Goal: Task Accomplishment & Management: Complete application form

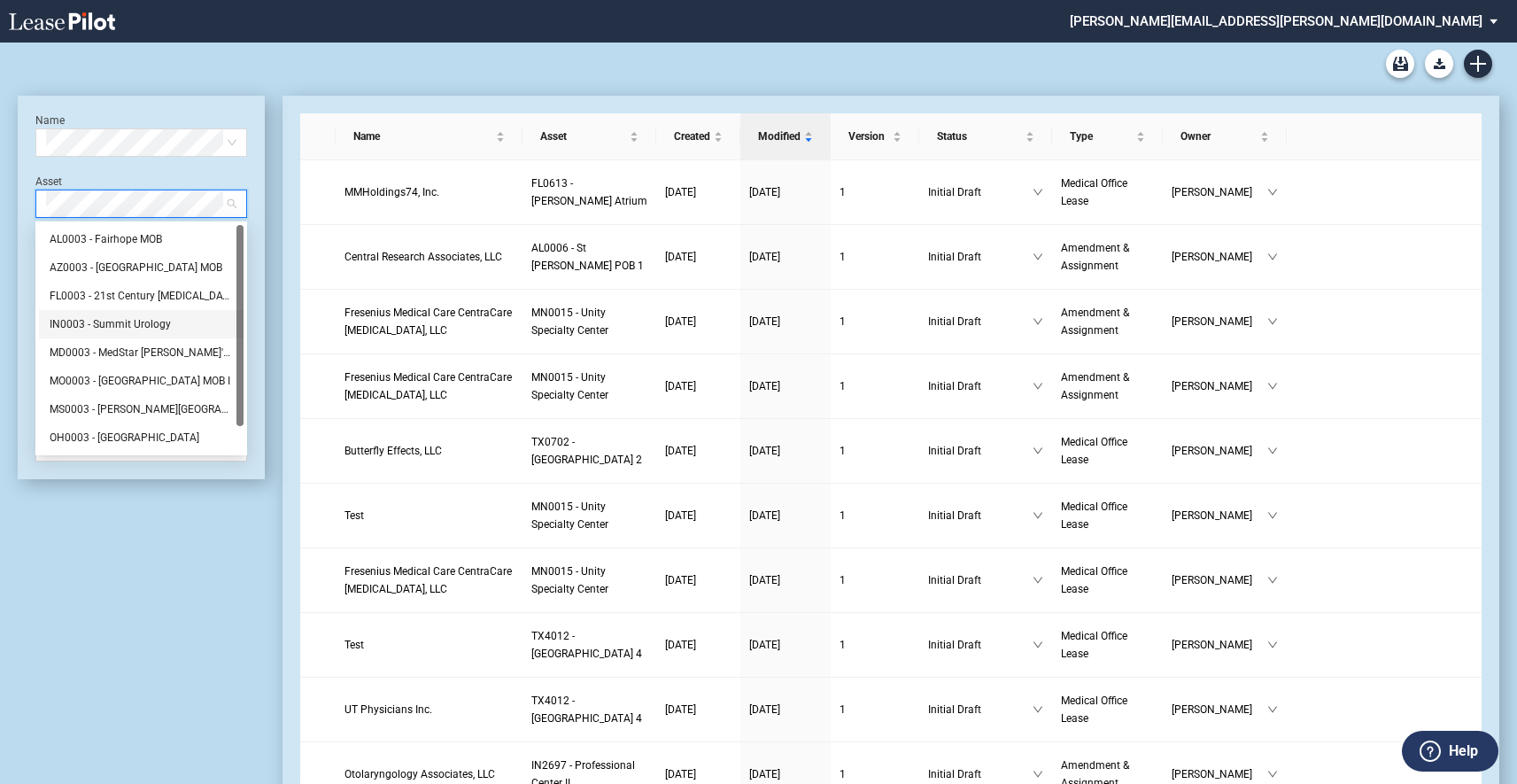
click at [131, 330] on div "IN0003 - Summit Urology" at bounding box center [141, 324] width 184 height 17
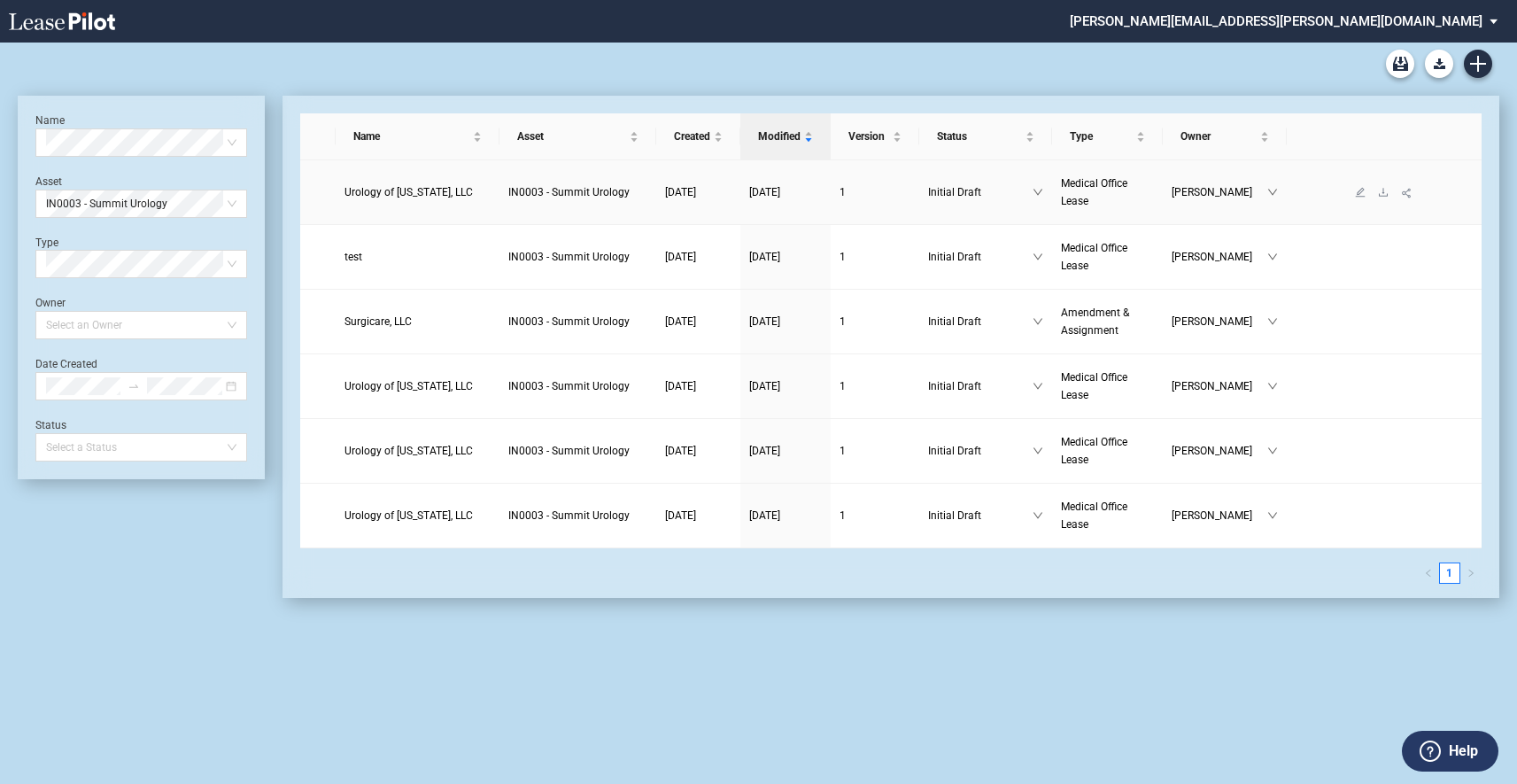
click at [649, 205] on td "IN0003 - Summit Urology" at bounding box center [578, 192] width 157 height 65
click at [509, 190] on span "IN0003 - Summit Urology" at bounding box center [569, 191] width 121 height 13
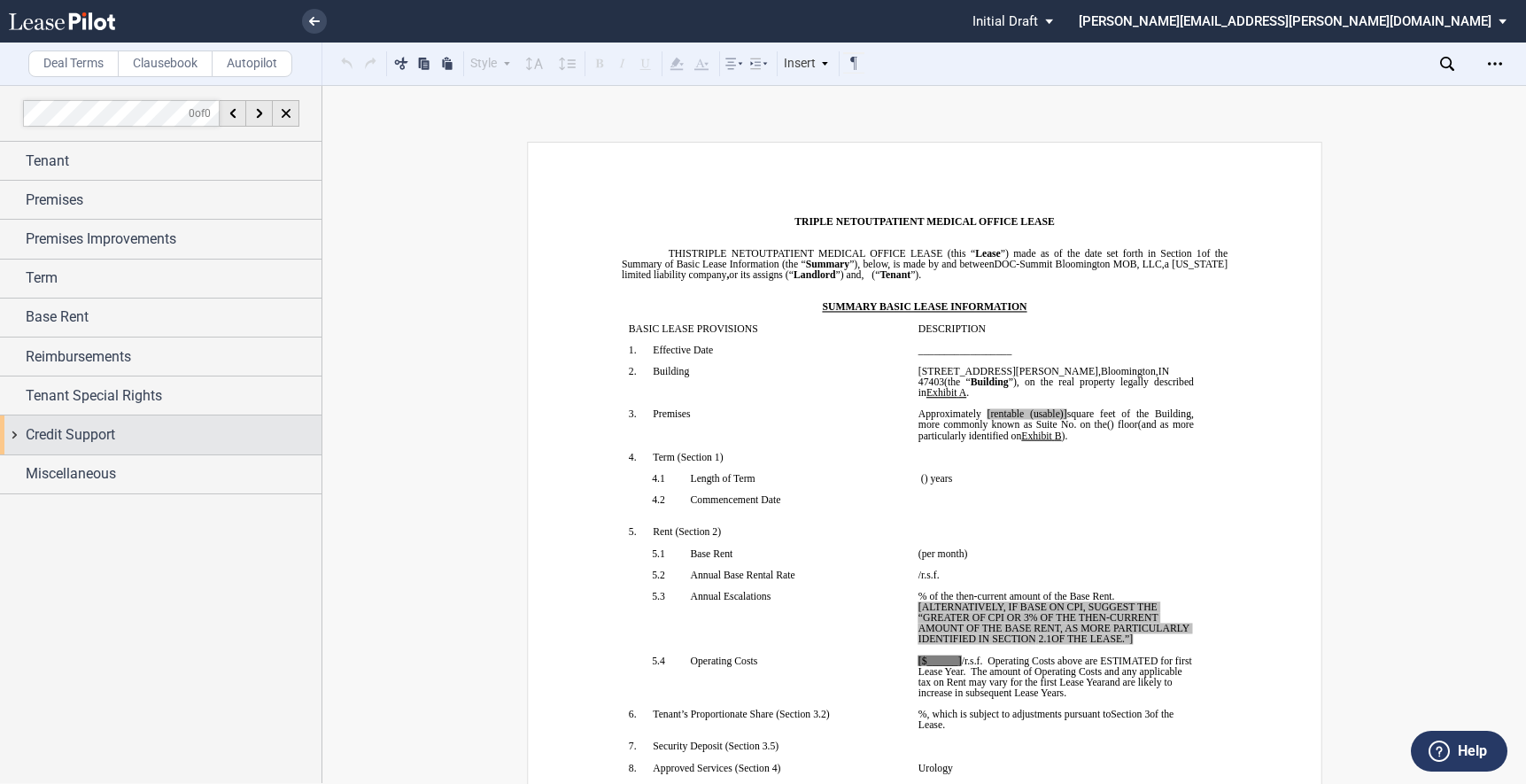
click at [18, 429] on div "Credit Support" at bounding box center [161, 434] width 321 height 38
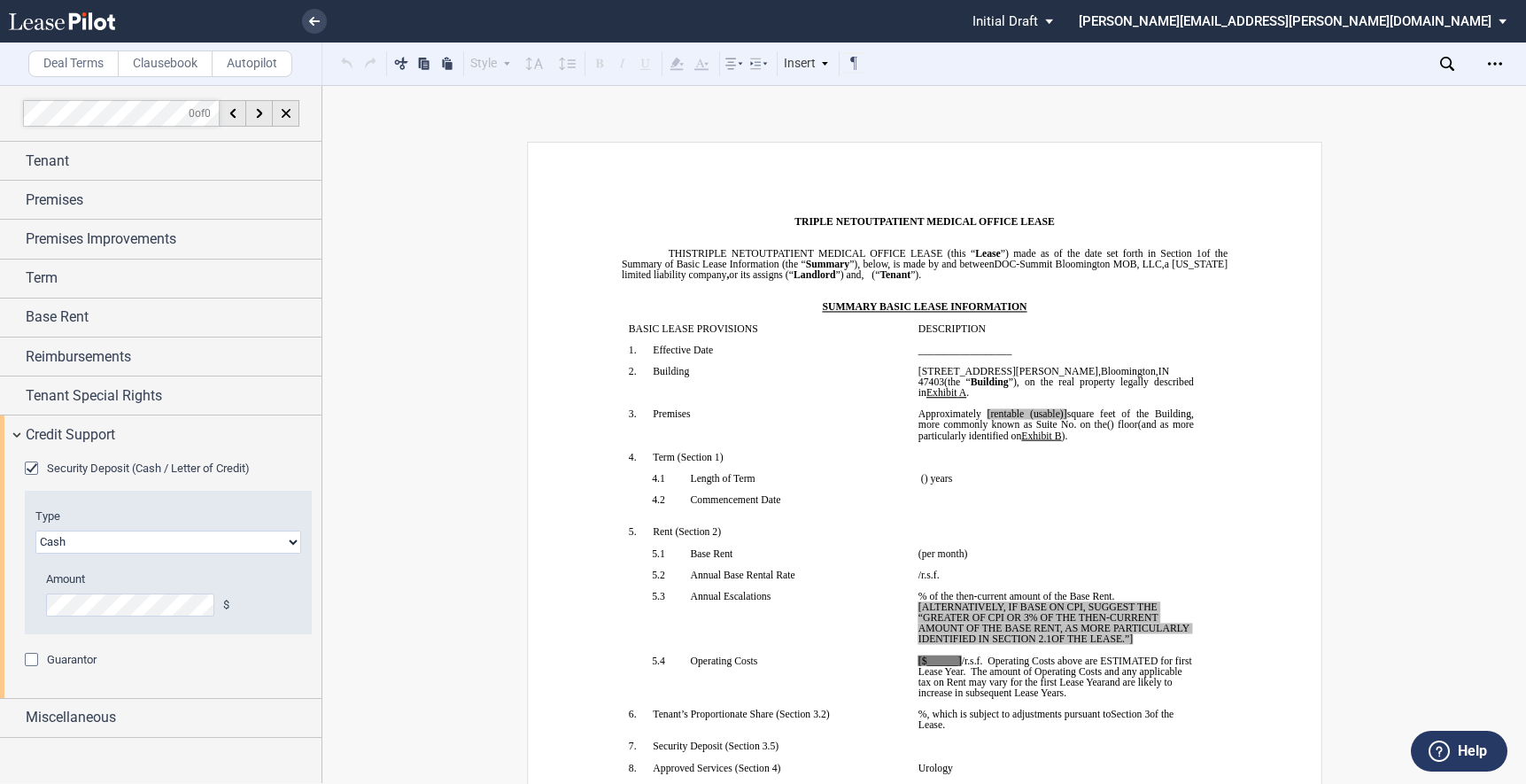
click at [37, 657] on div "Guarantor" at bounding box center [34, 661] width 17 height 17
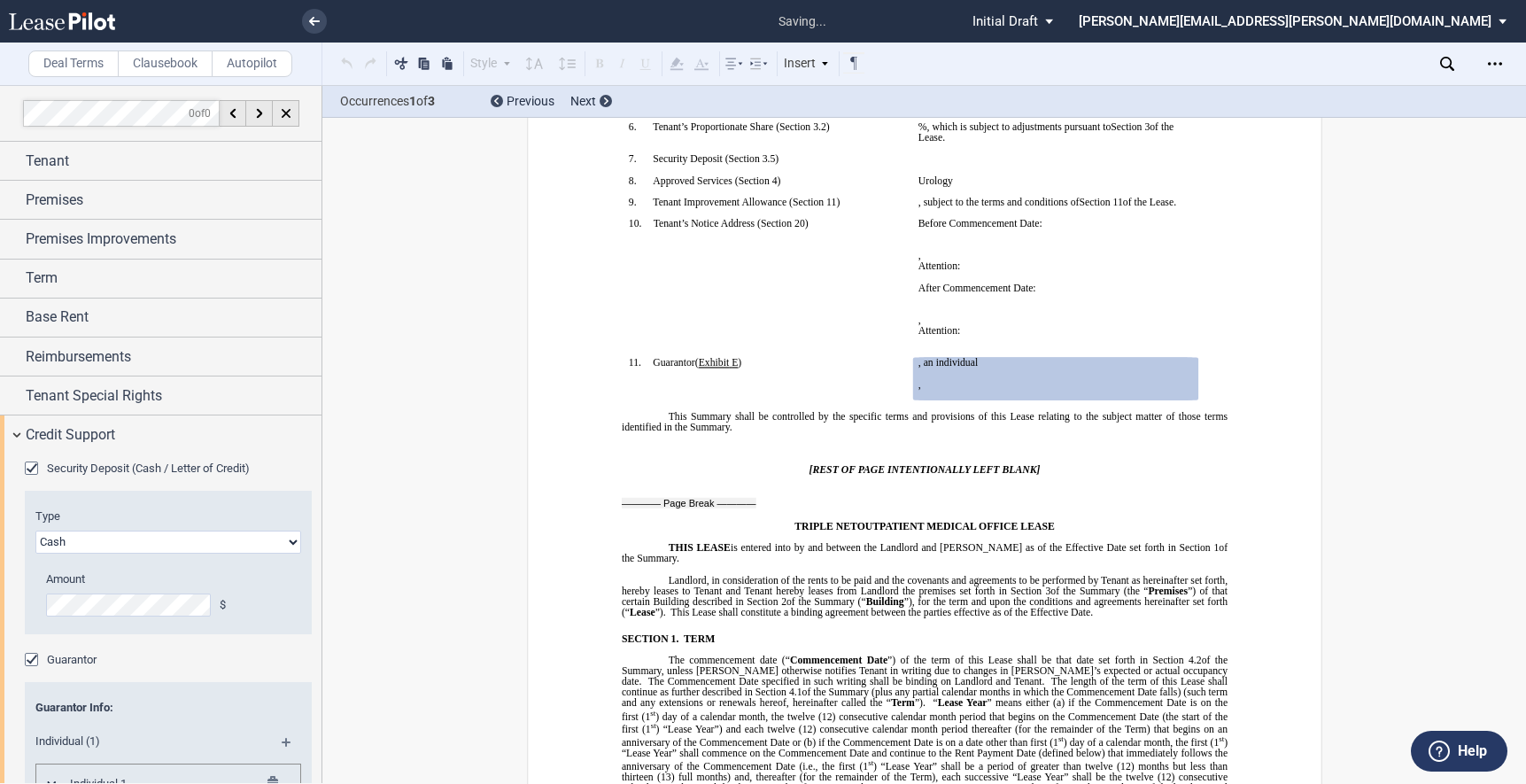
scroll to position [596, 0]
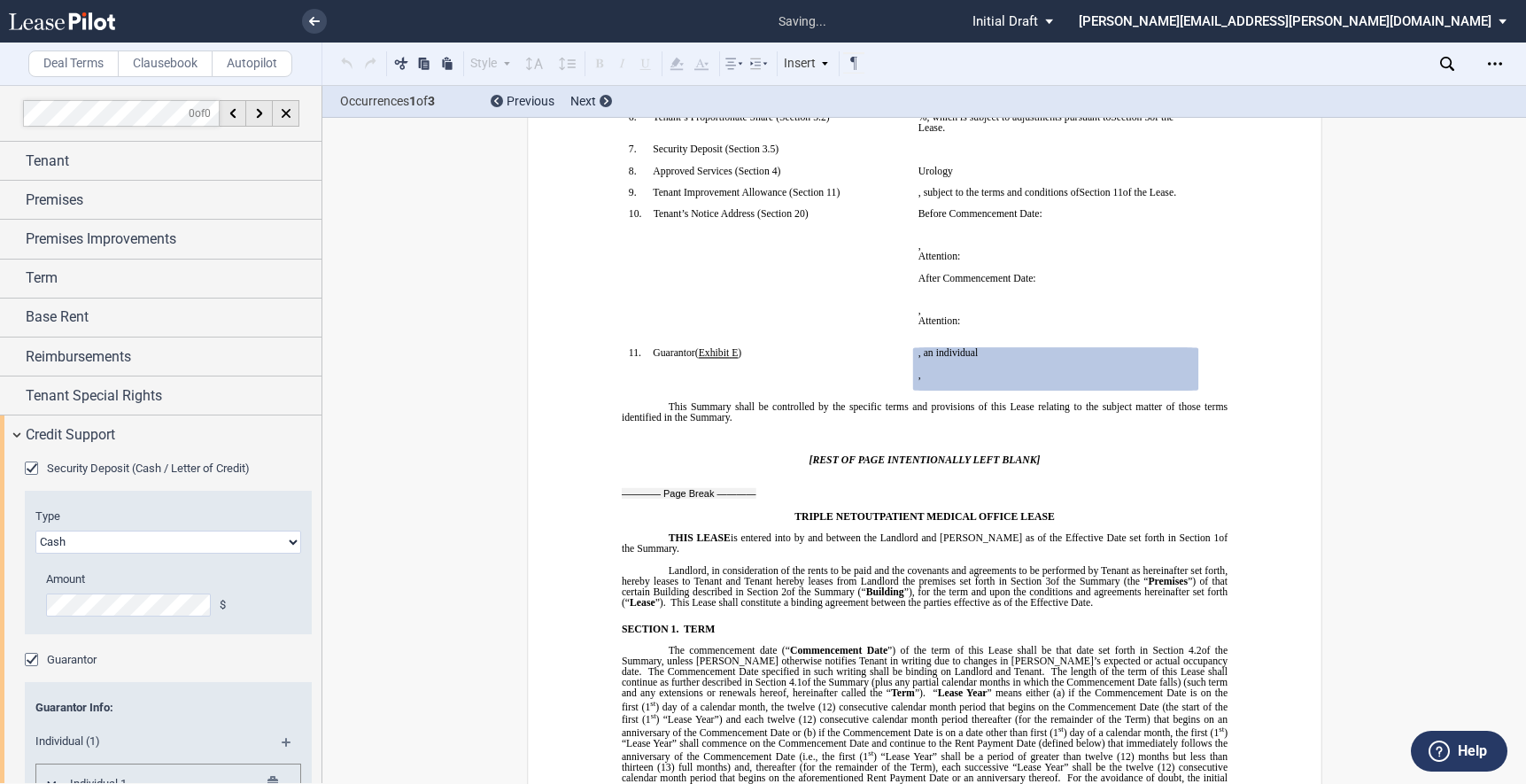
click at [32, 468] on div "Security Deposit (Cash / Letter of Credit)" at bounding box center [34, 470] width 17 height 17
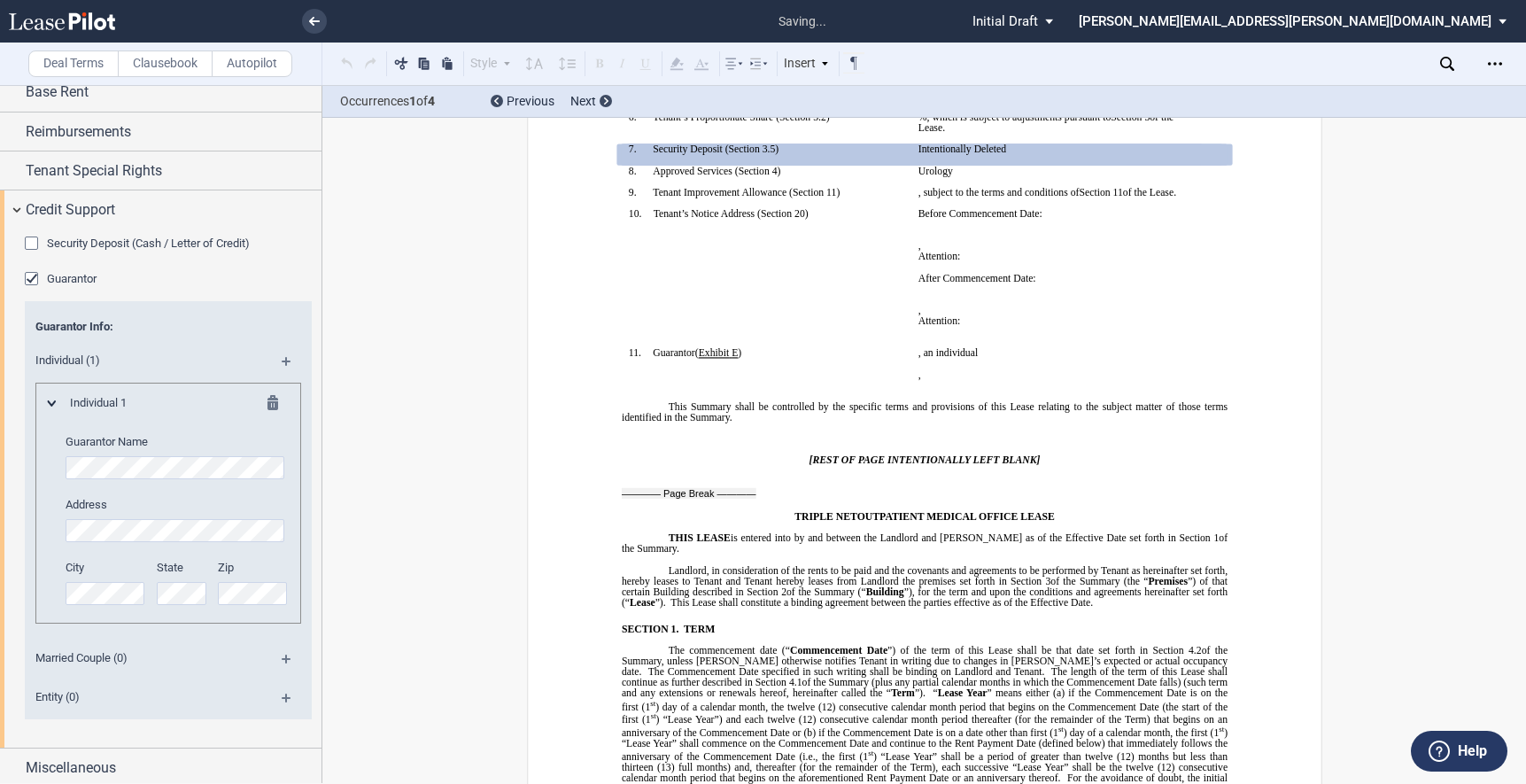
scroll to position [229, 0]
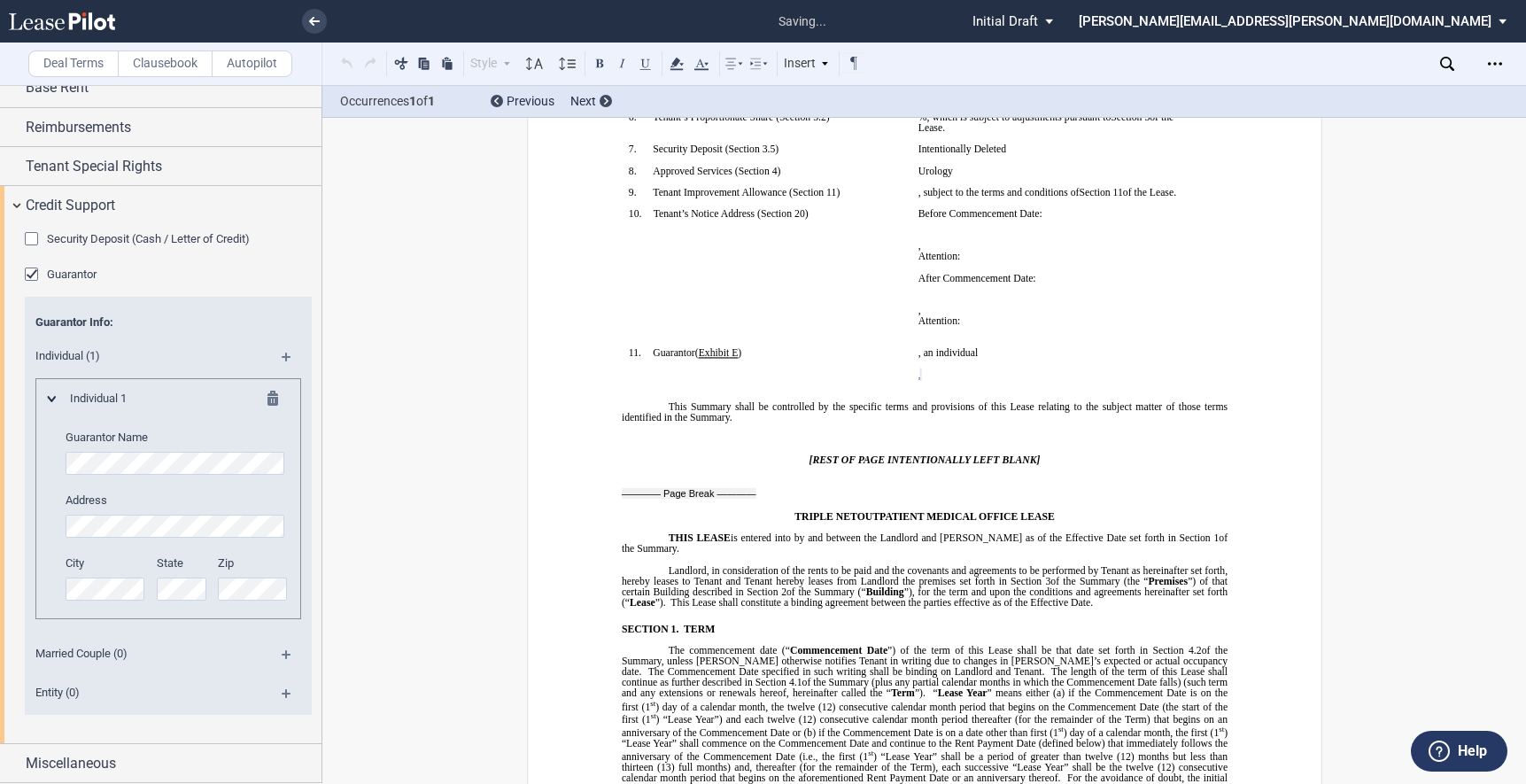
click at [261, 584] on editor-control "Zip" at bounding box center [252, 577] width 71 height 45
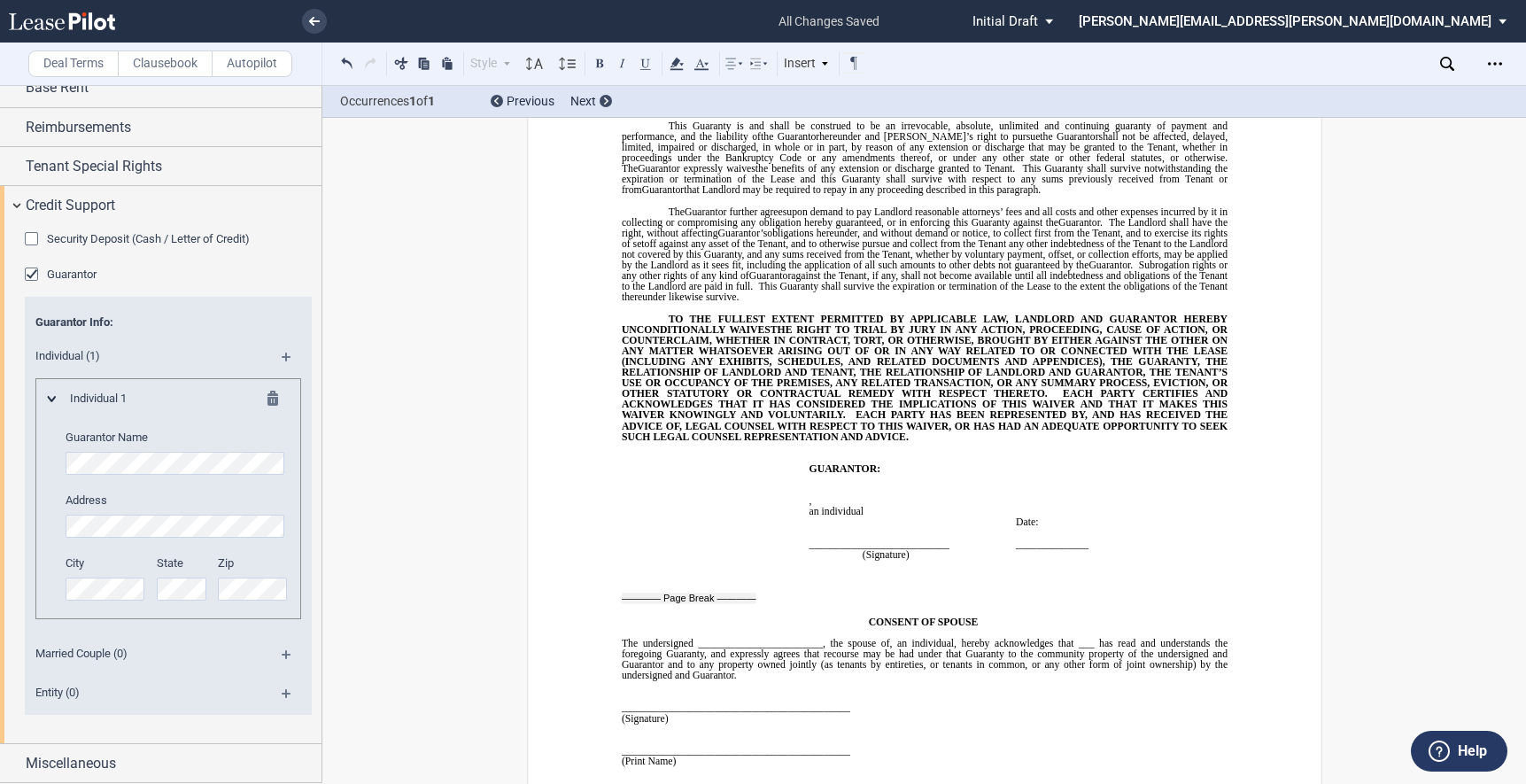
scroll to position [17727, 0]
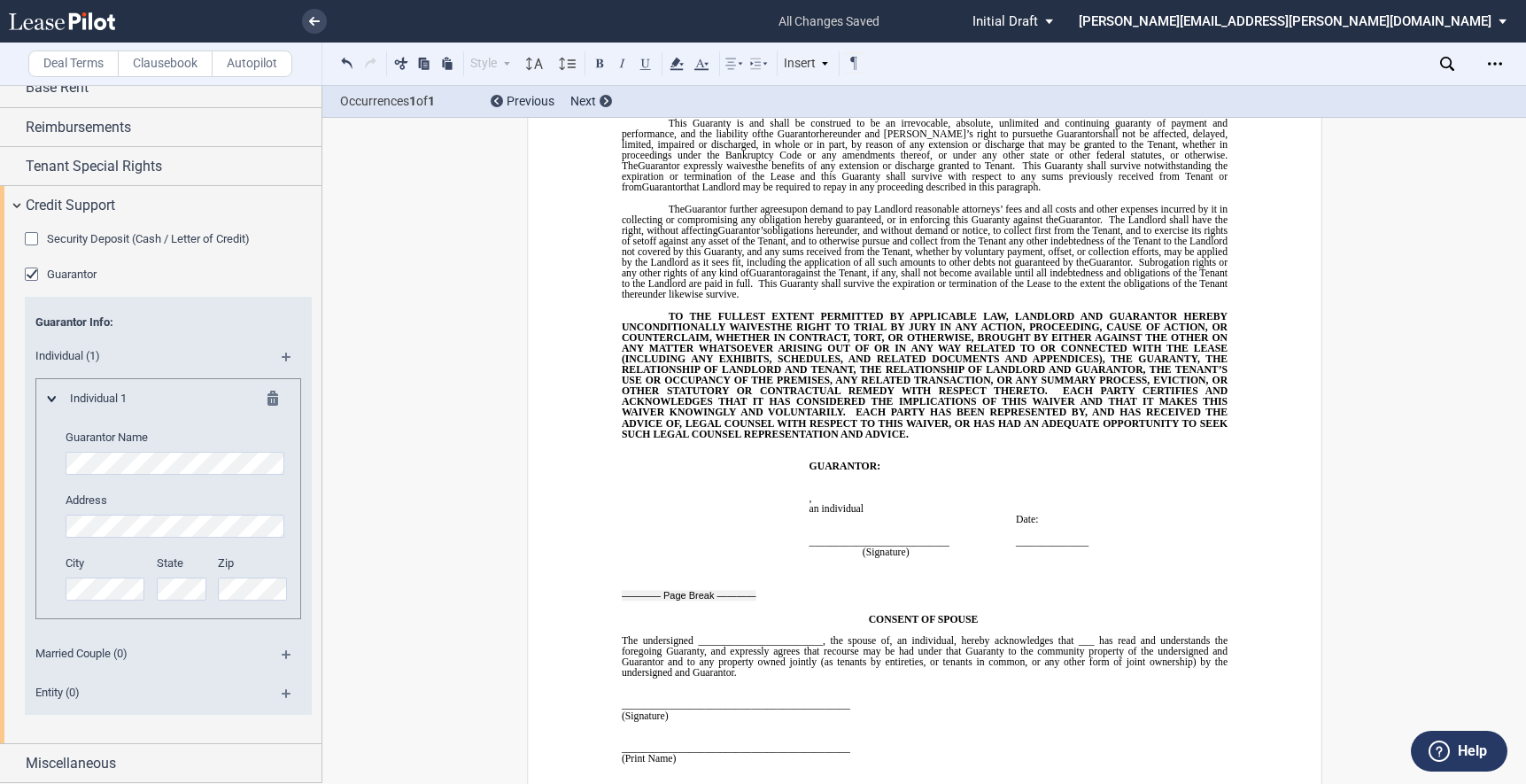
click at [191, 656] on span "Married Couple (0)" at bounding box center [144, 653] width 239 height 15
click at [281, 653] on md-icon at bounding box center [293, 660] width 24 height 21
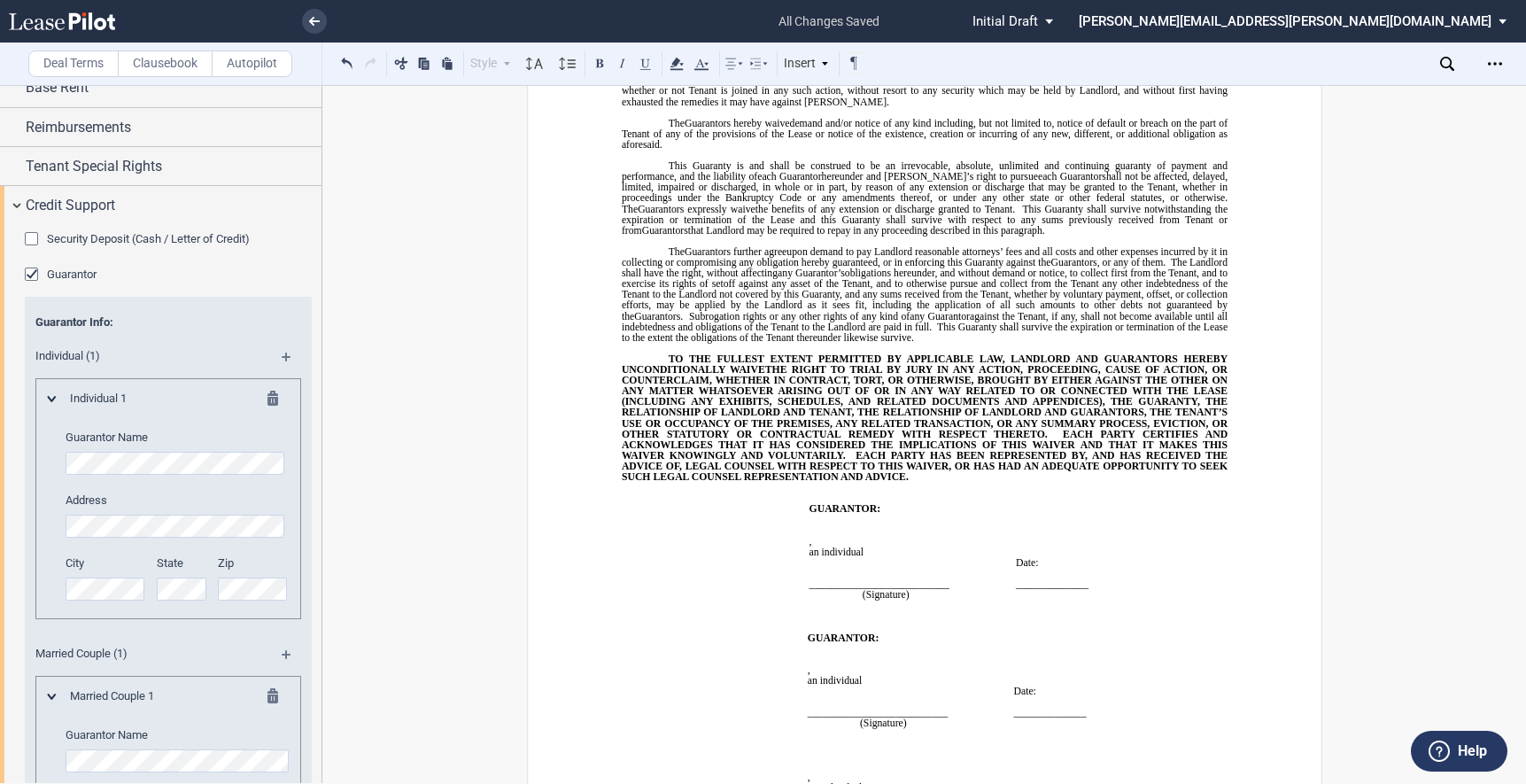
click at [281, 653] on md-icon at bounding box center [293, 660] width 24 height 21
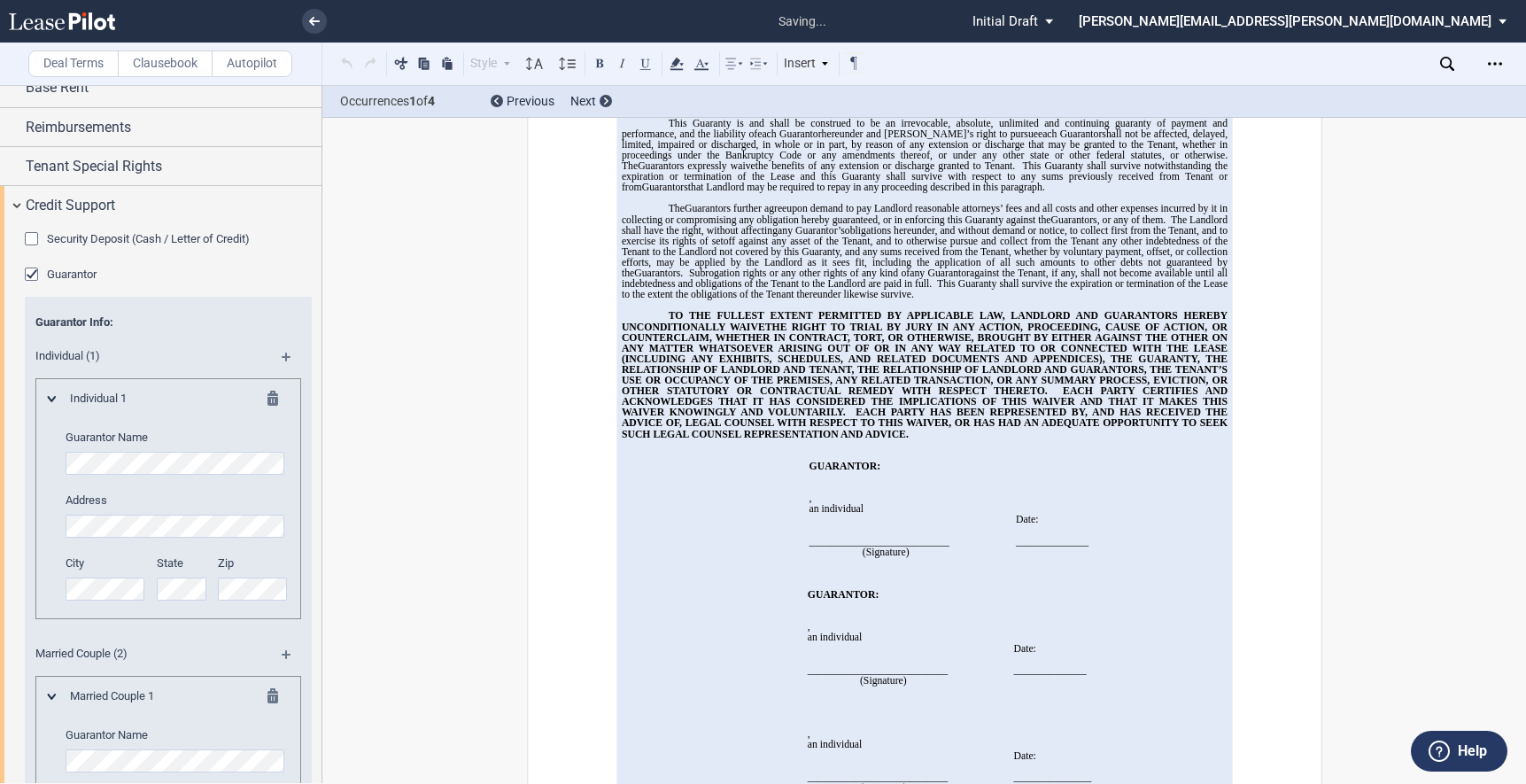
scroll to position [583, 0]
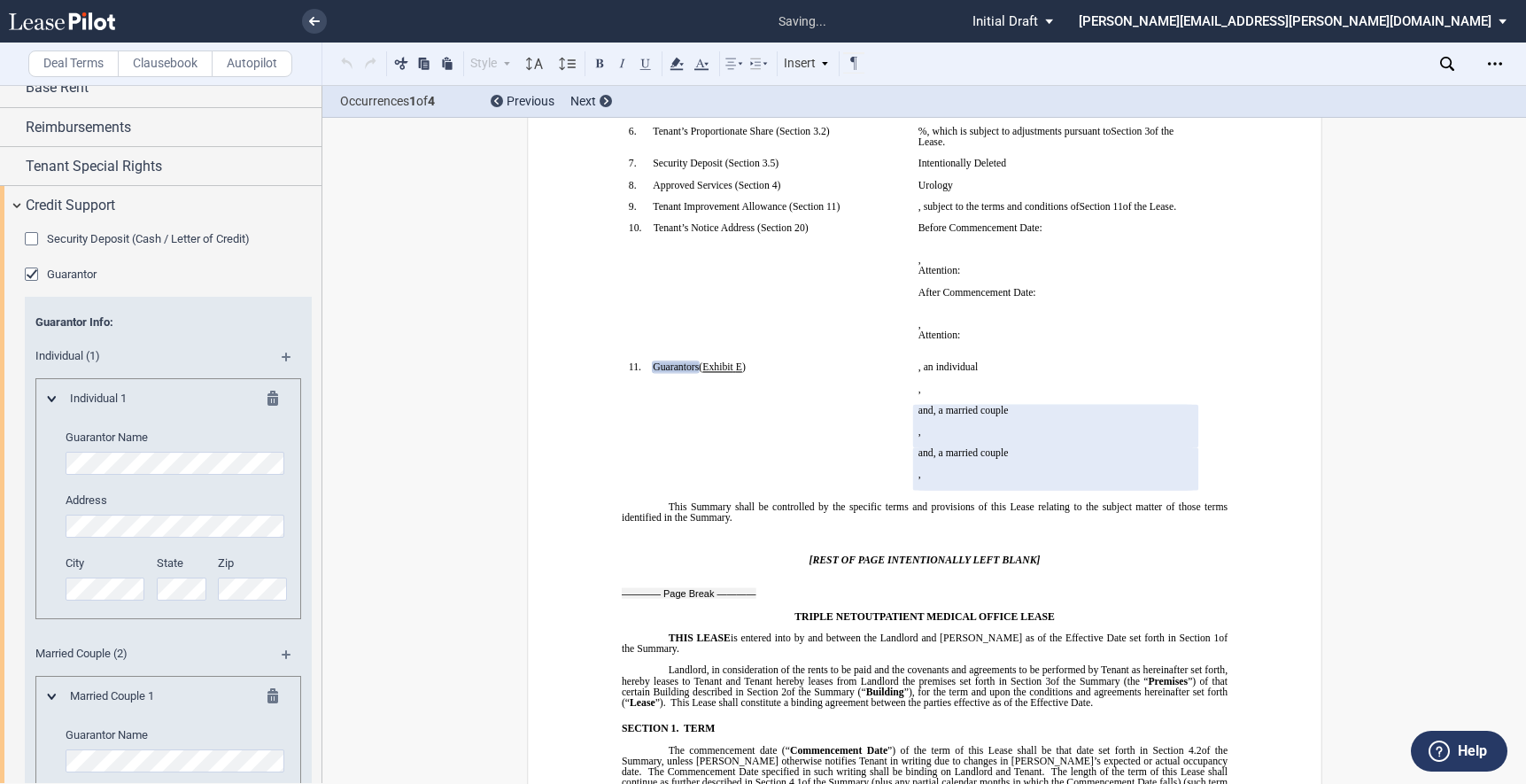
click at [281, 653] on md-icon at bounding box center [293, 660] width 24 height 21
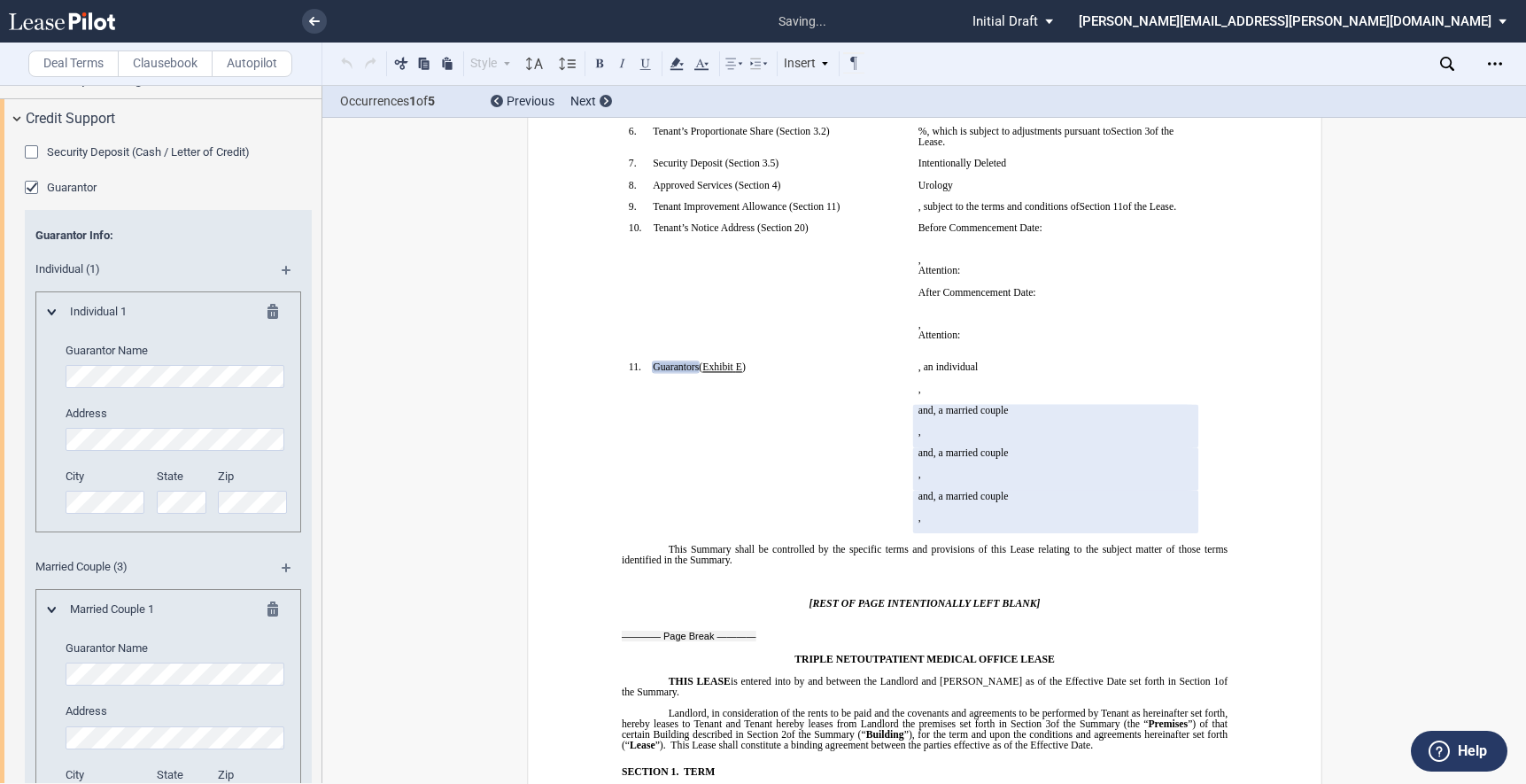
scroll to position [584, 0]
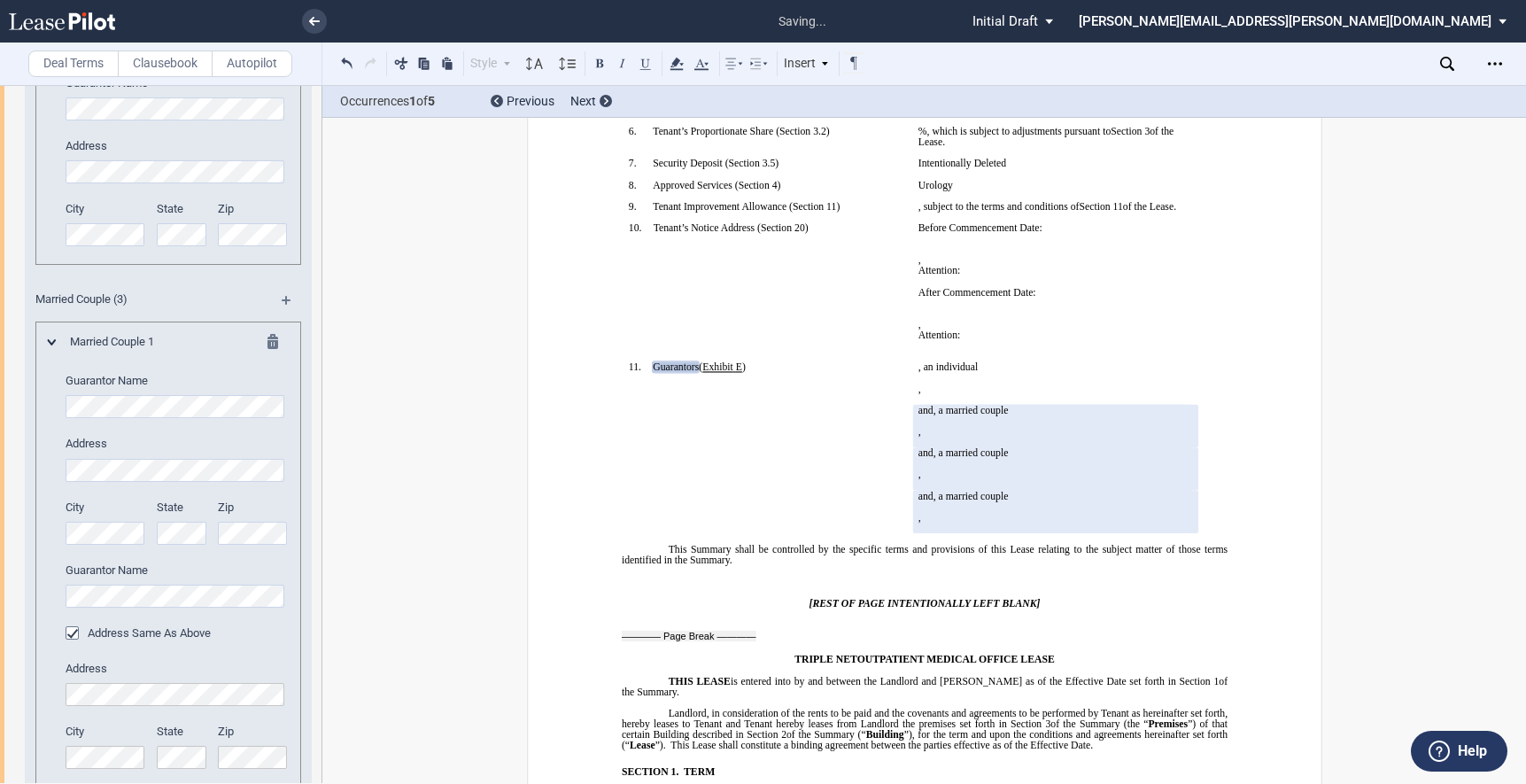
click at [262, 341] on div at bounding box center [255, 344] width 44 height 21
click at [268, 341] on md-icon at bounding box center [279, 344] width 21 height 21
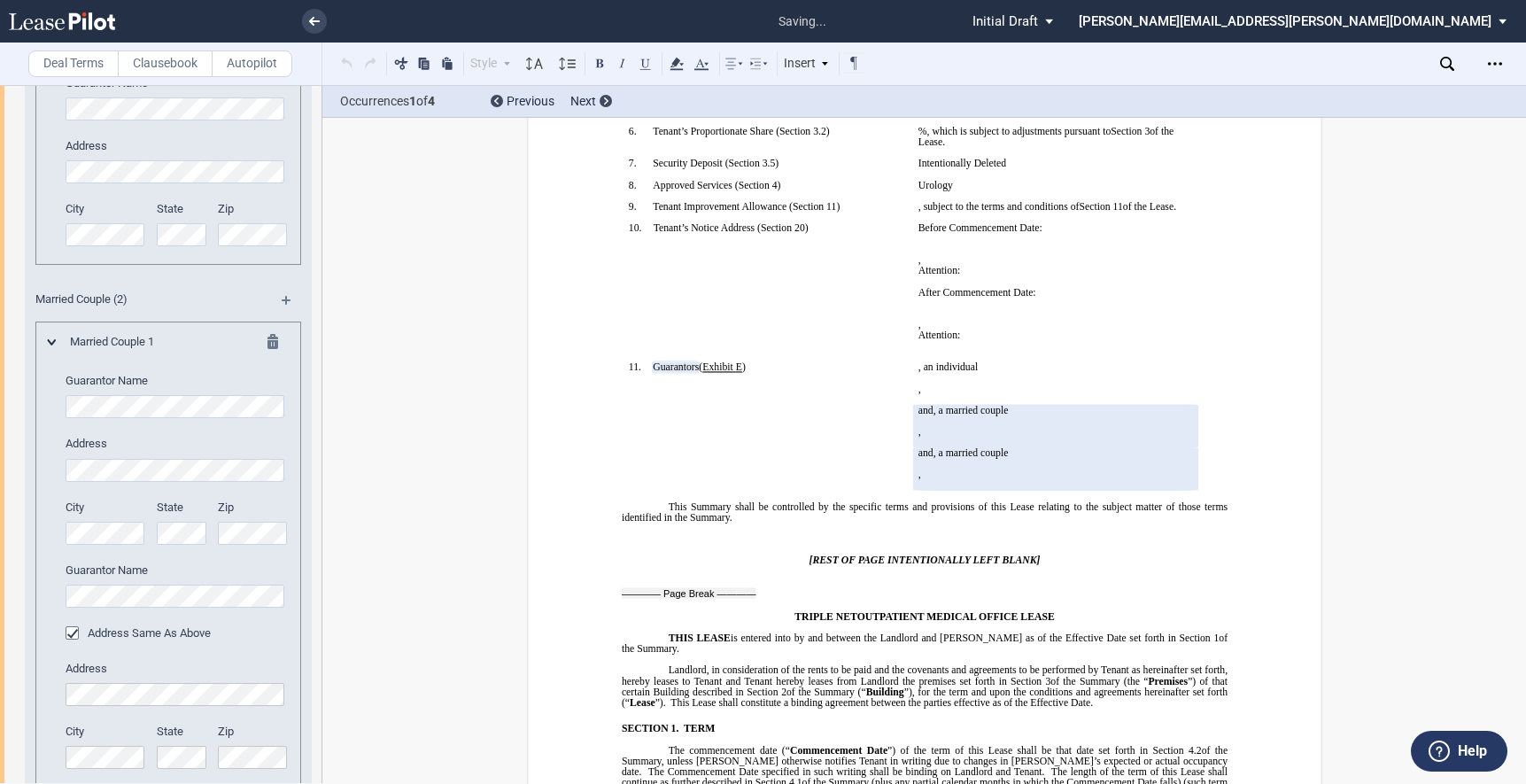
click at [268, 341] on md-icon at bounding box center [279, 344] width 21 height 21
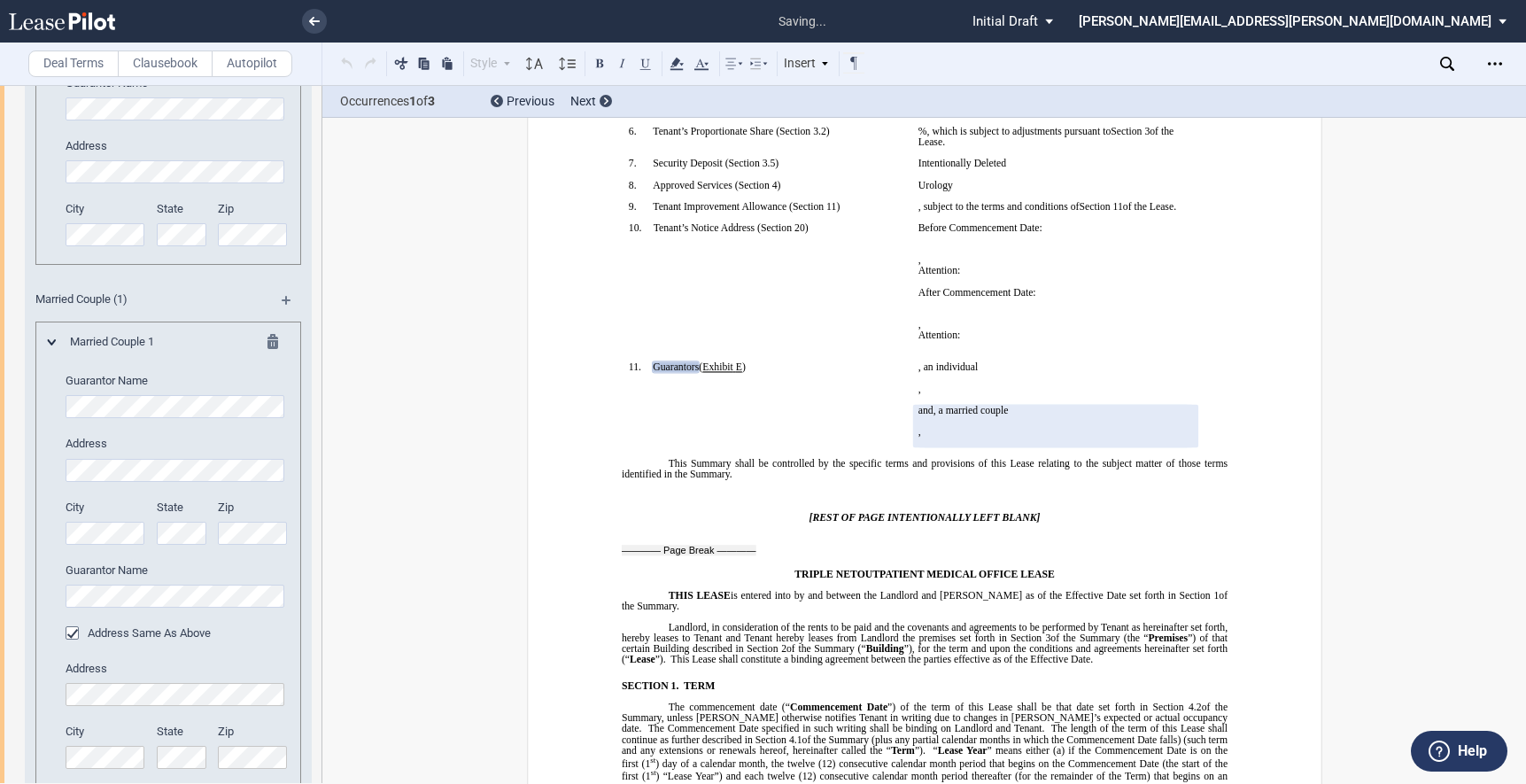
click at [268, 341] on md-icon at bounding box center [279, 344] width 21 height 21
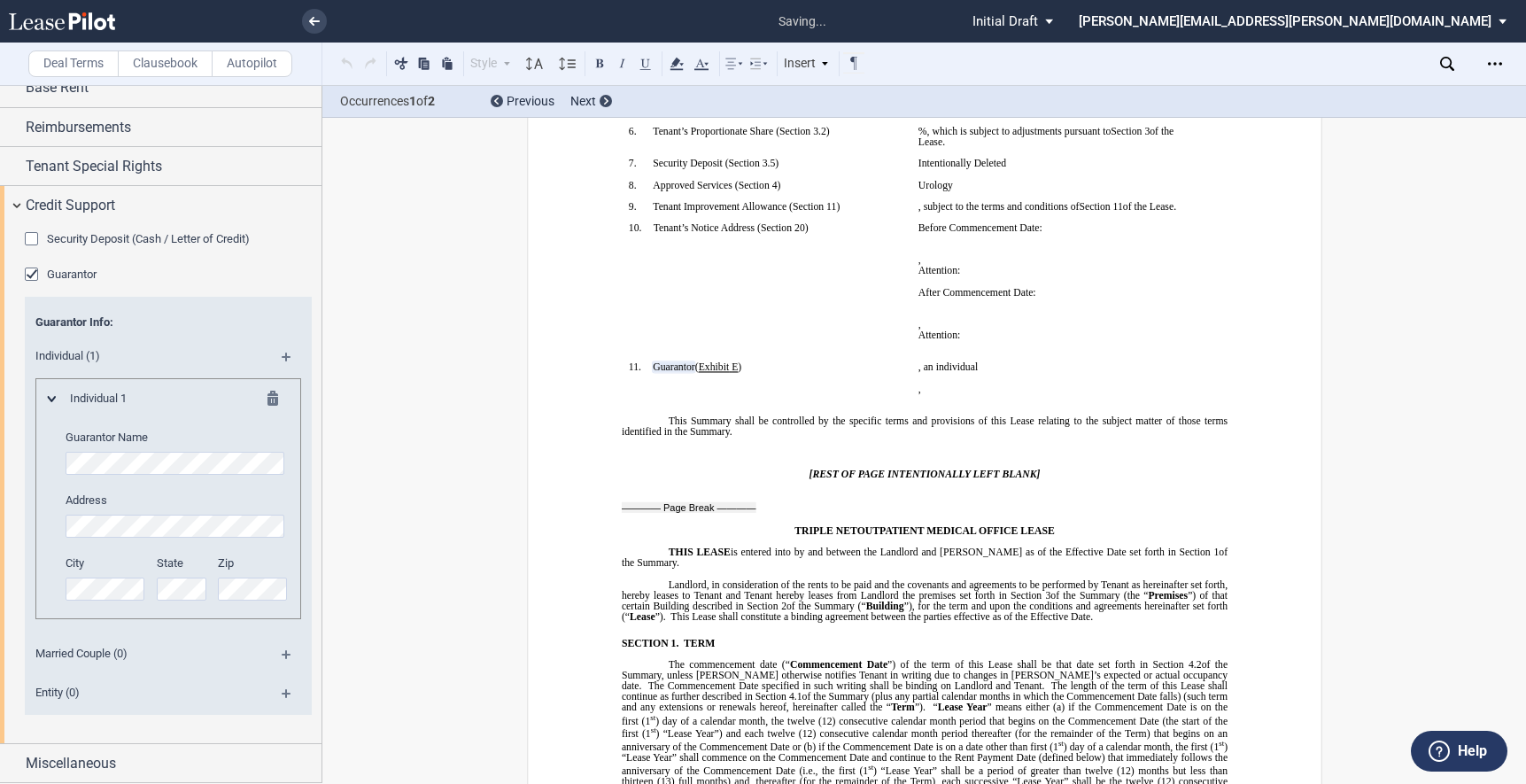
scroll to position [229, 0]
click at [282, 695] on md-icon at bounding box center [293, 700] width 24 height 21
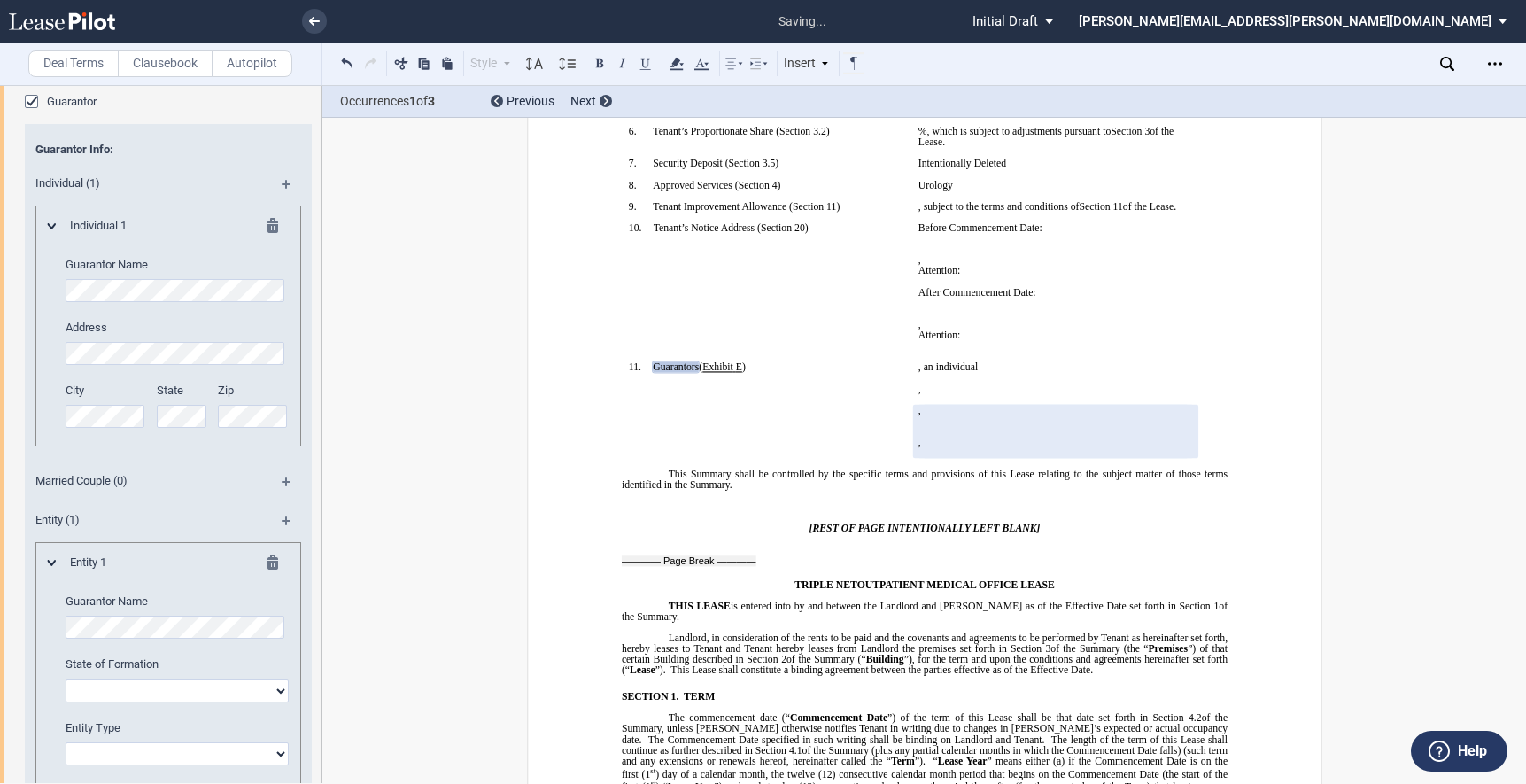
scroll to position [406, 0]
click at [268, 557] on md-icon at bounding box center [279, 561] width 21 height 21
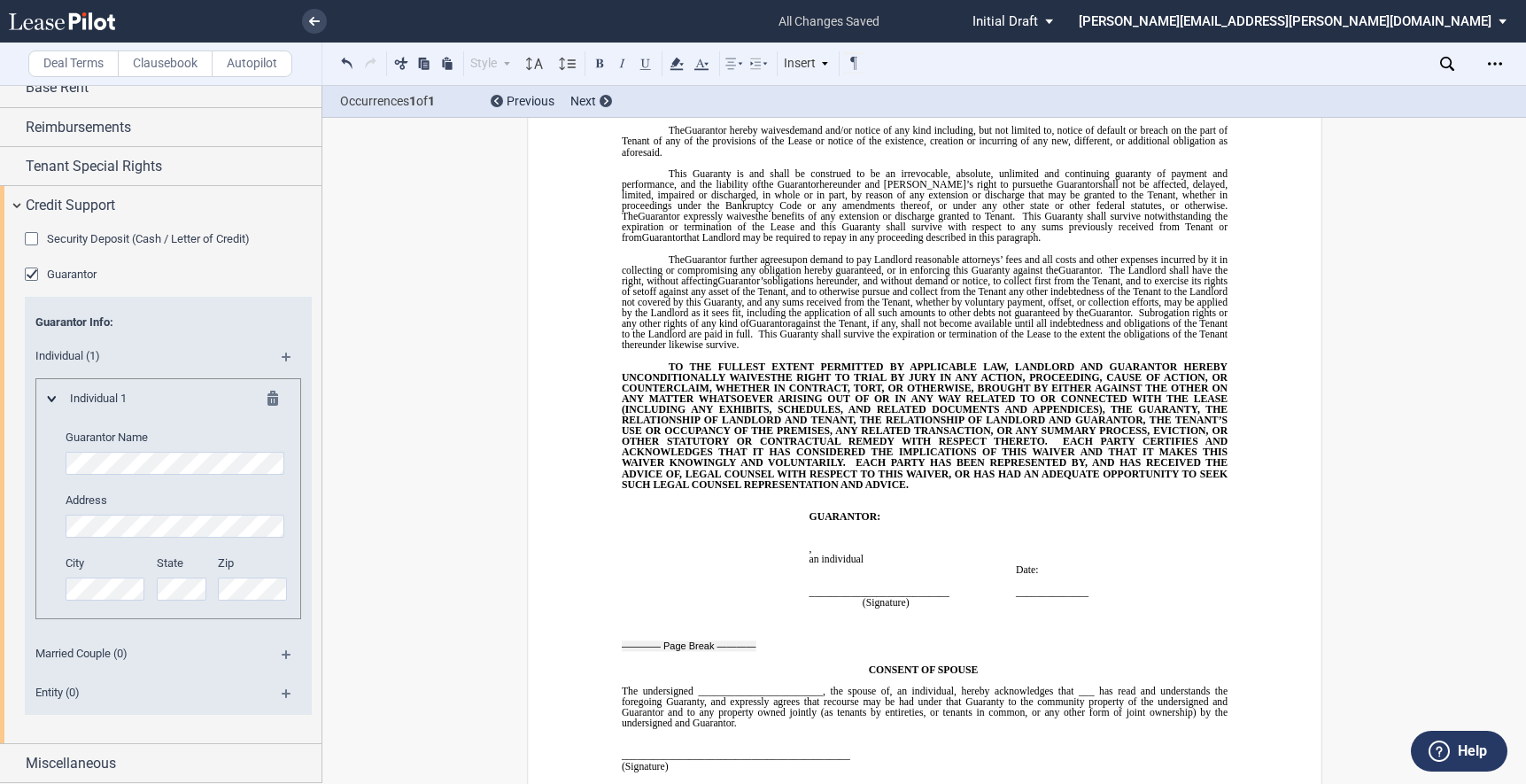
scroll to position [17727, 0]
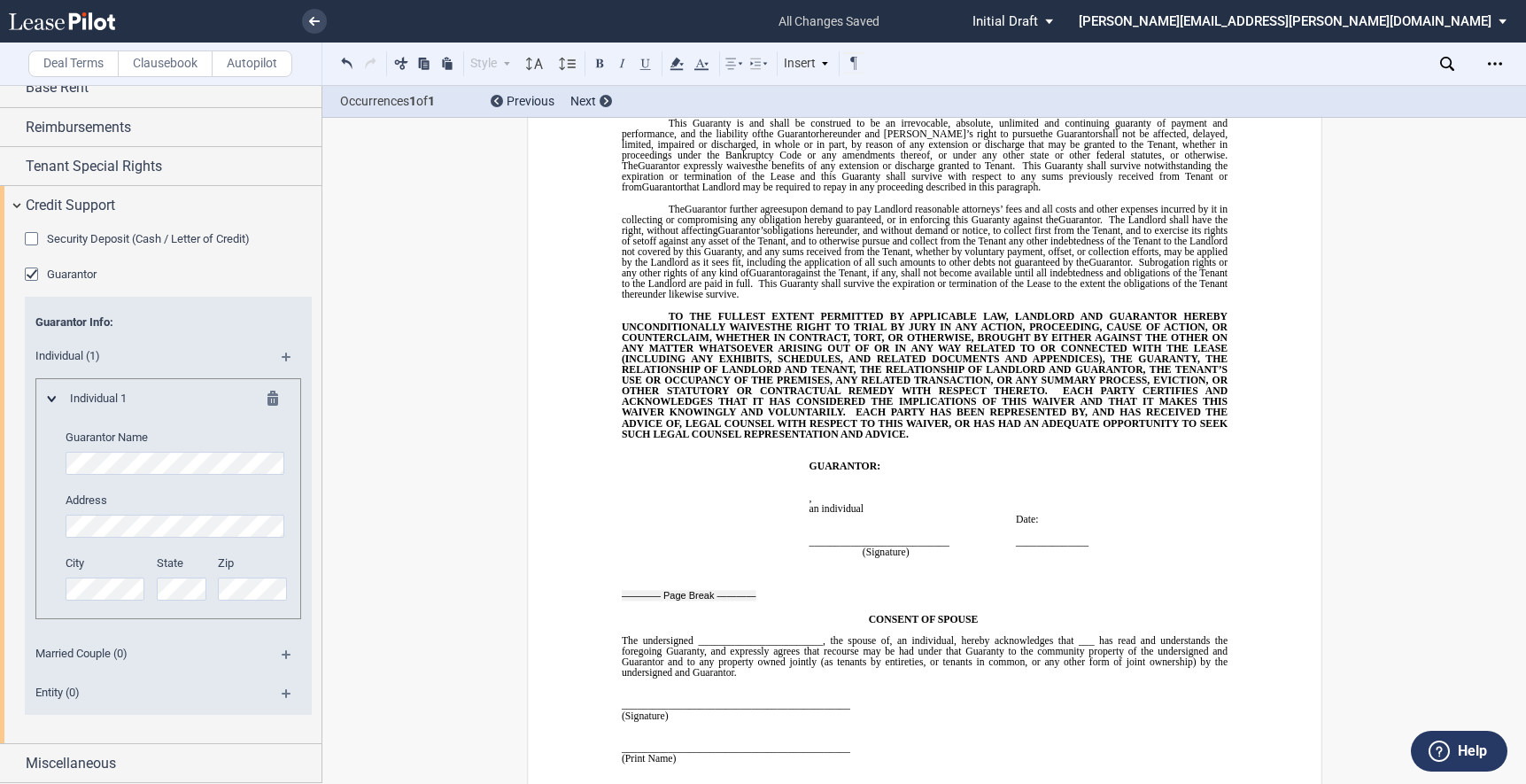
click at [268, 400] on md-icon at bounding box center [279, 401] width 21 height 21
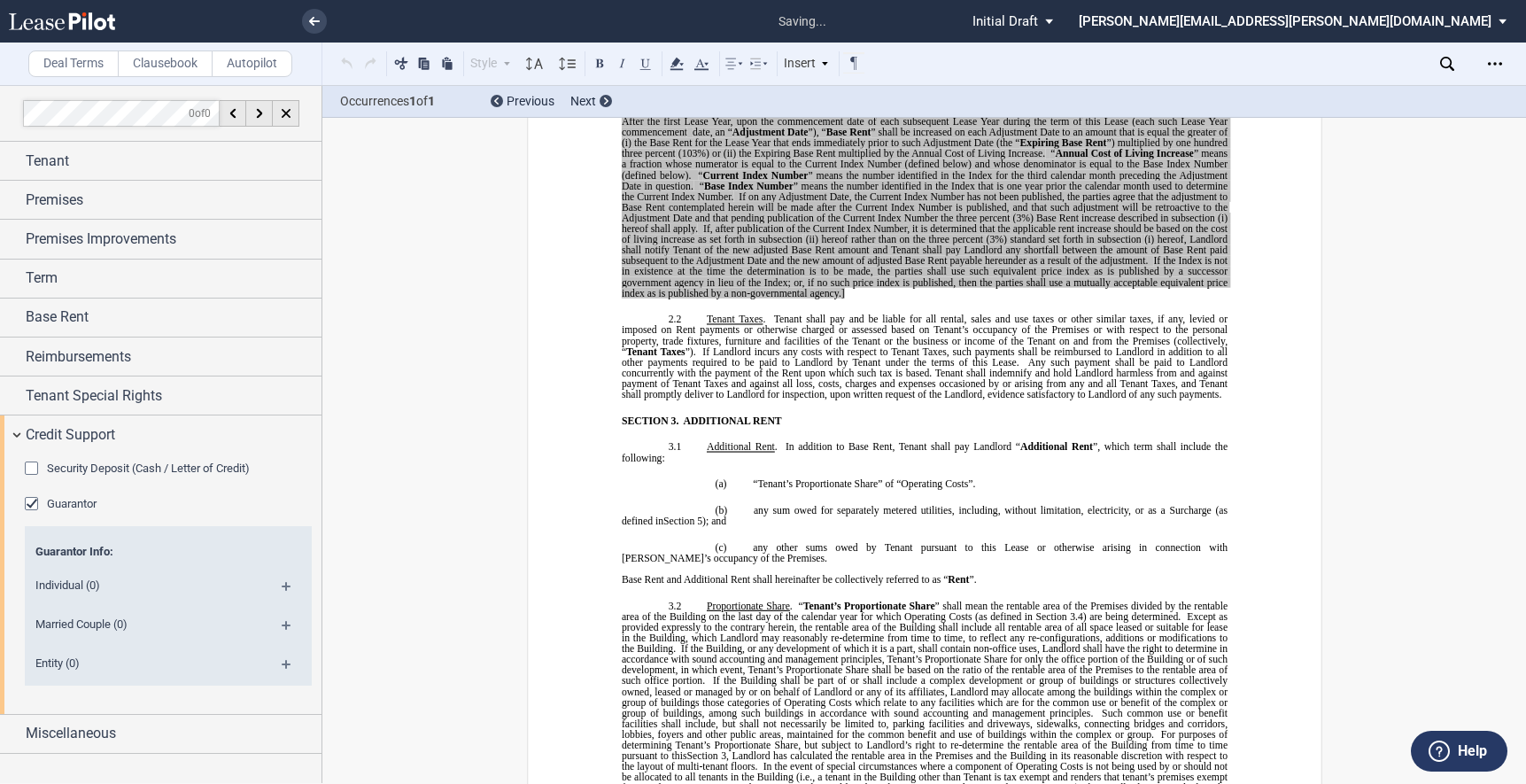
scroll to position [583, 0]
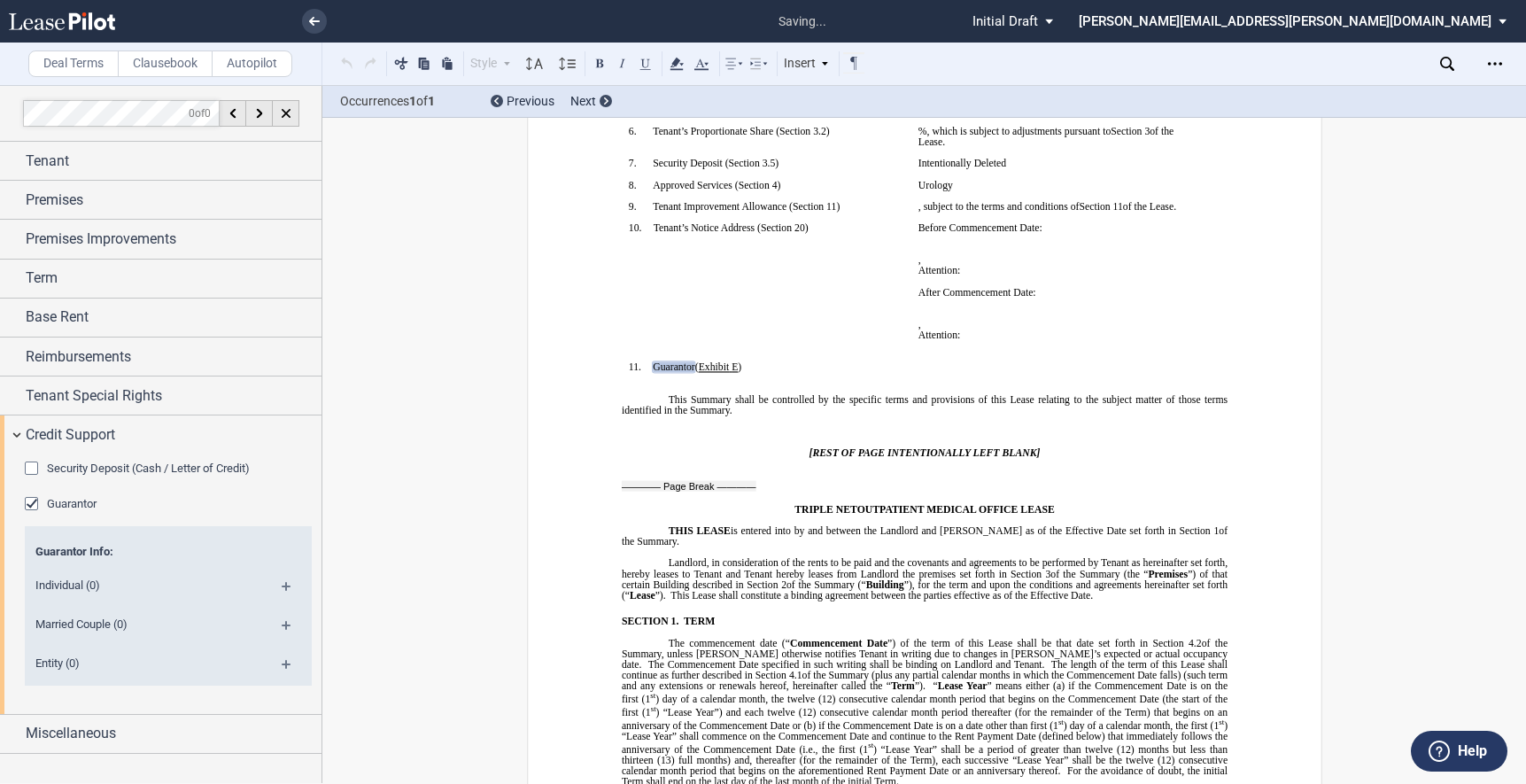
click at [282, 663] on md-icon at bounding box center [293, 670] width 24 height 21
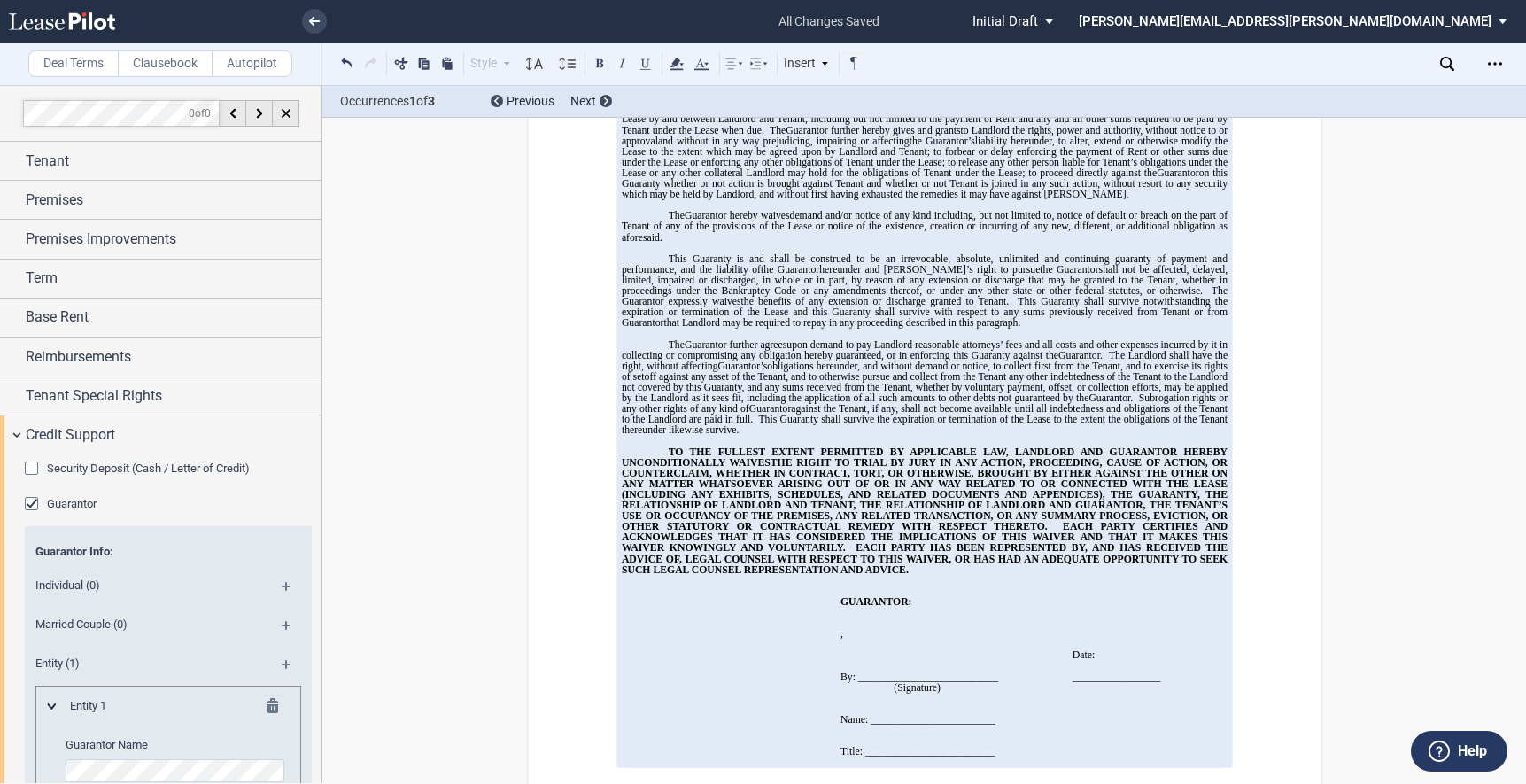
scroll to position [17596, 0]
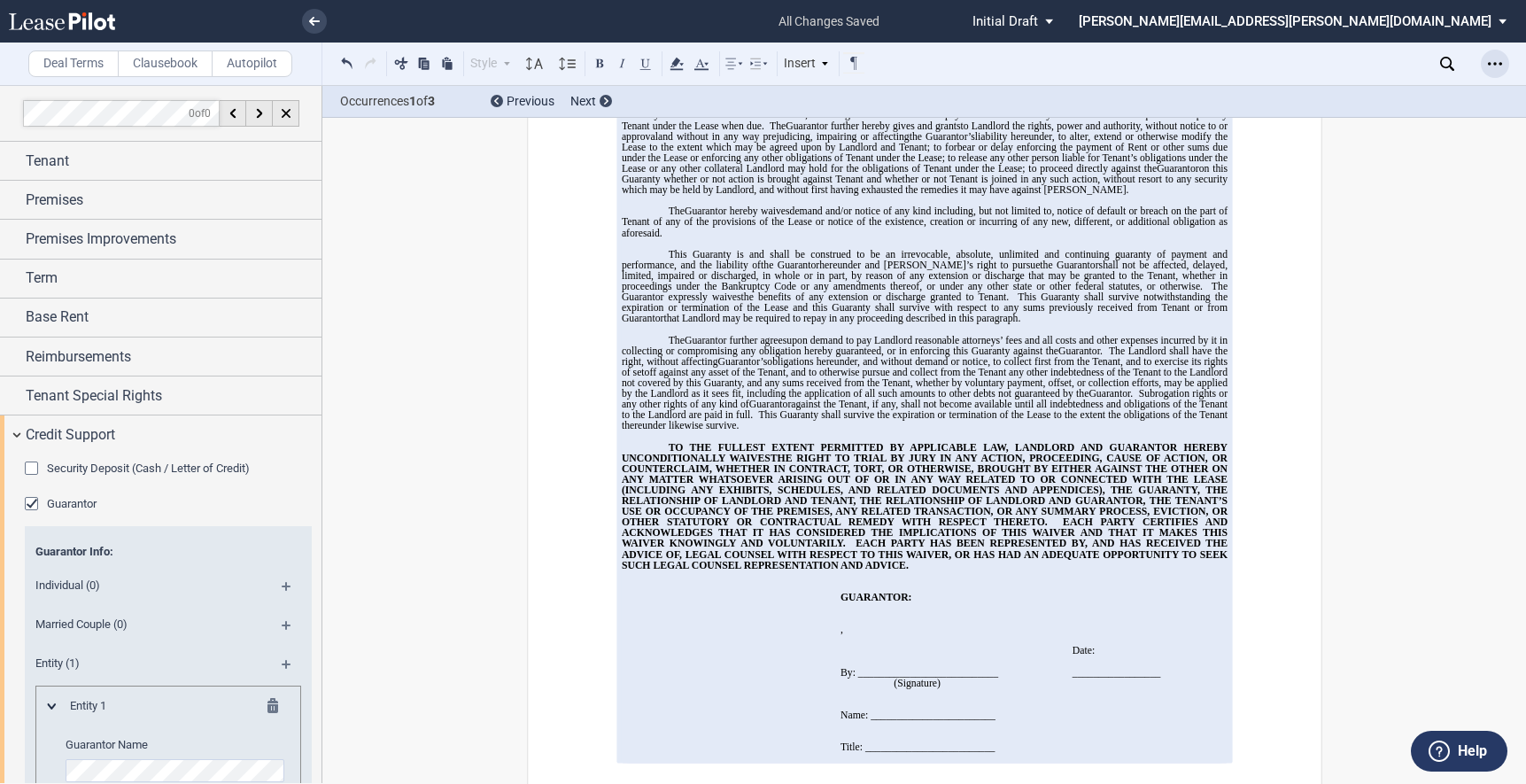
click at [1500, 69] on icon "Open Lease options menu" at bounding box center [1495, 64] width 15 height 15
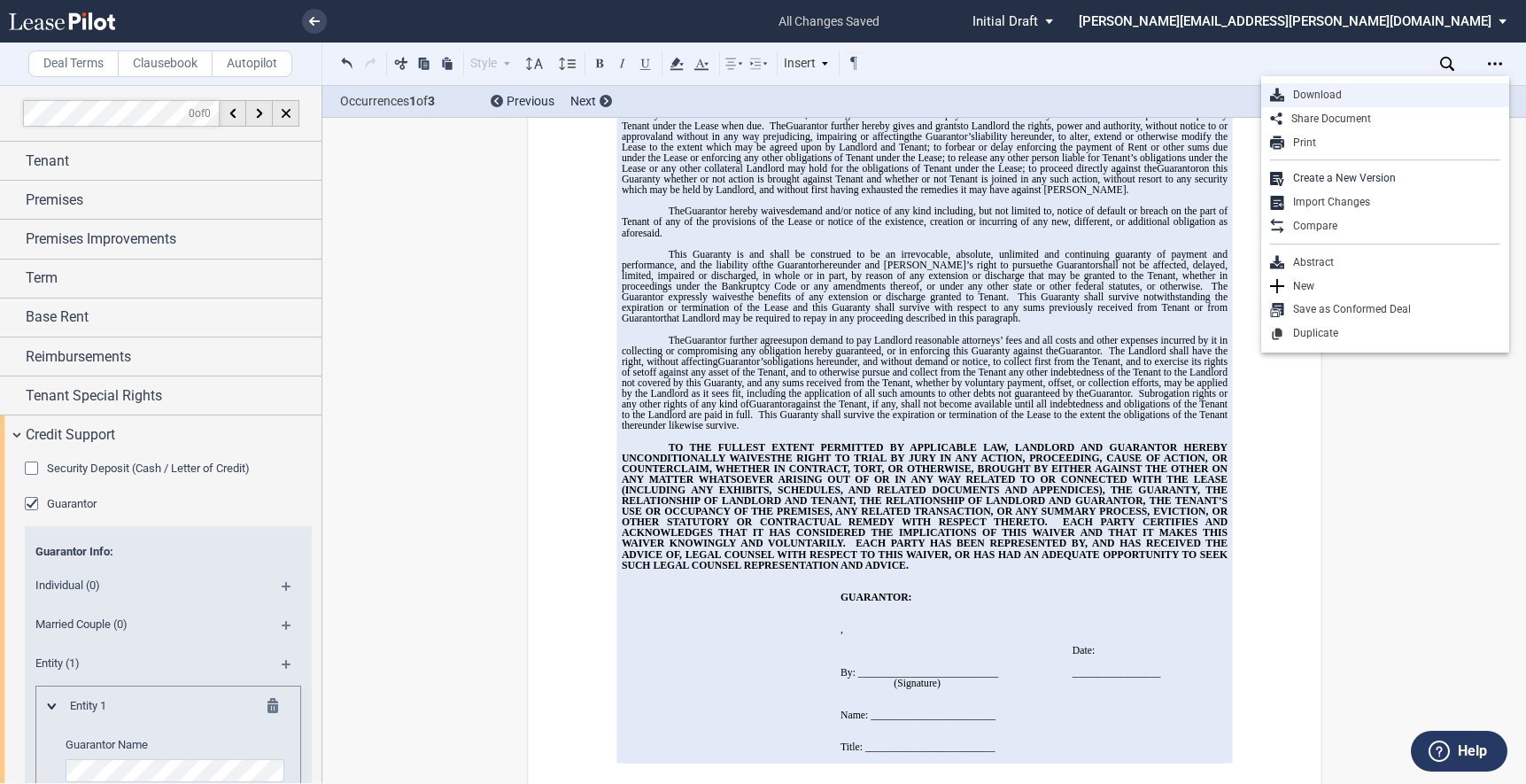
click at [1371, 99] on div "Download" at bounding box center [1392, 96] width 216 height 15
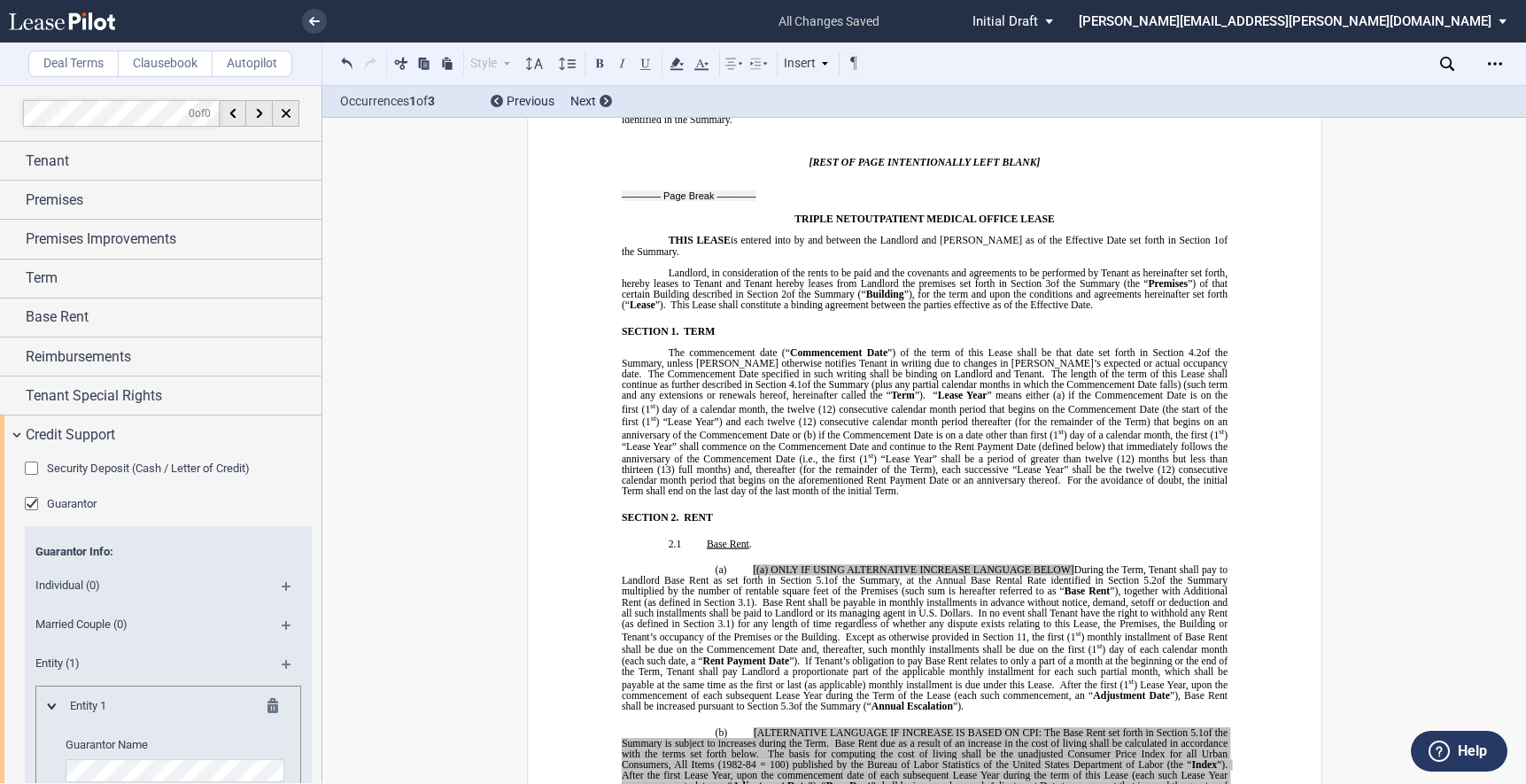
scroll to position [551, 0]
